Goal: Find specific page/section: Find specific page/section

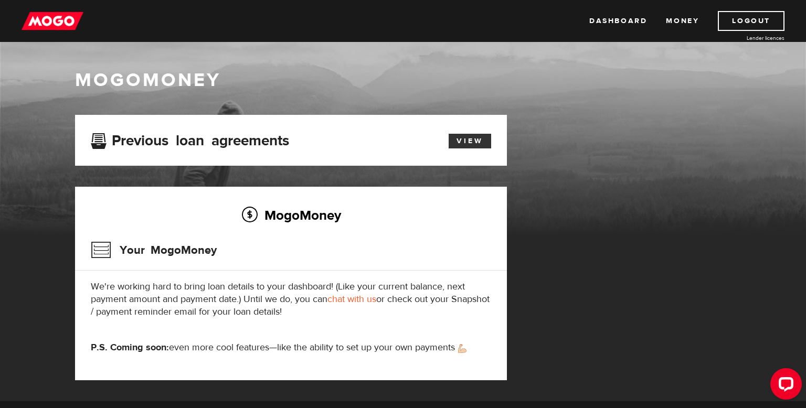
click at [471, 141] on link "View" at bounding box center [470, 141] width 43 height 15
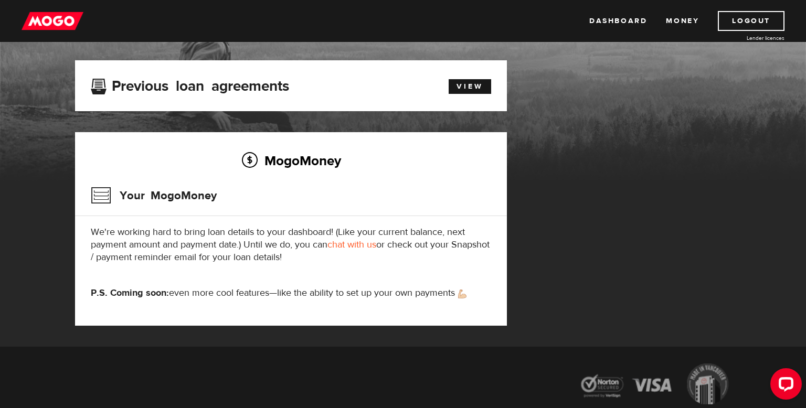
scroll to position [56, 0]
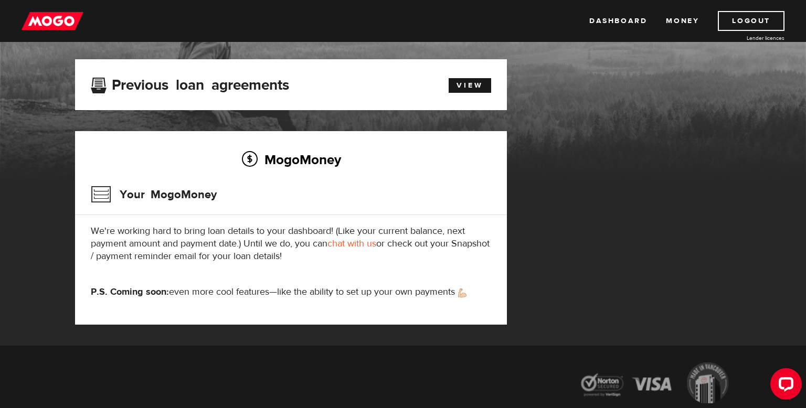
click at [294, 163] on h2 "MogoMoney" at bounding box center [291, 159] width 400 height 22
click at [469, 92] on link "View" at bounding box center [470, 85] width 43 height 15
